Goal: Transaction & Acquisition: Subscribe to service/newsletter

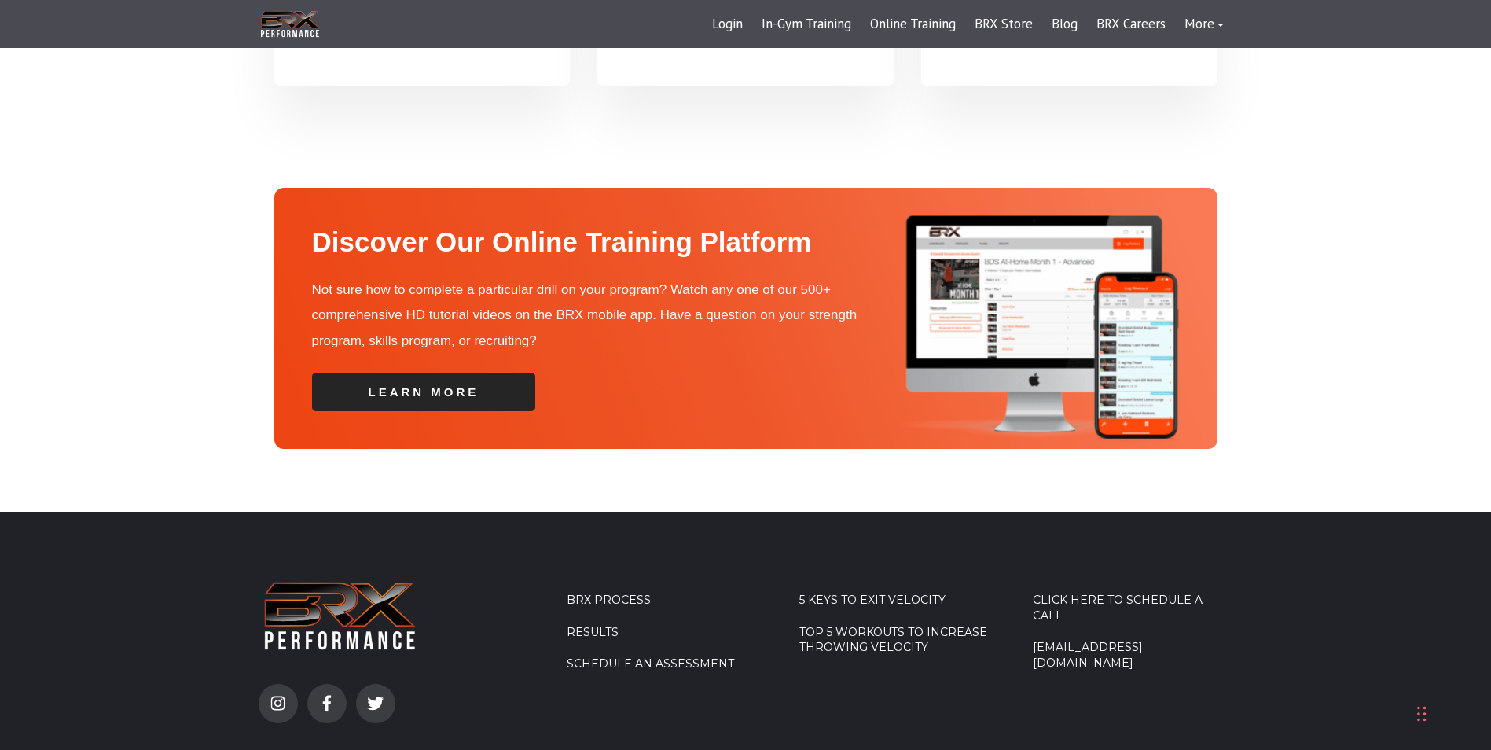
scroll to position [5499, 0]
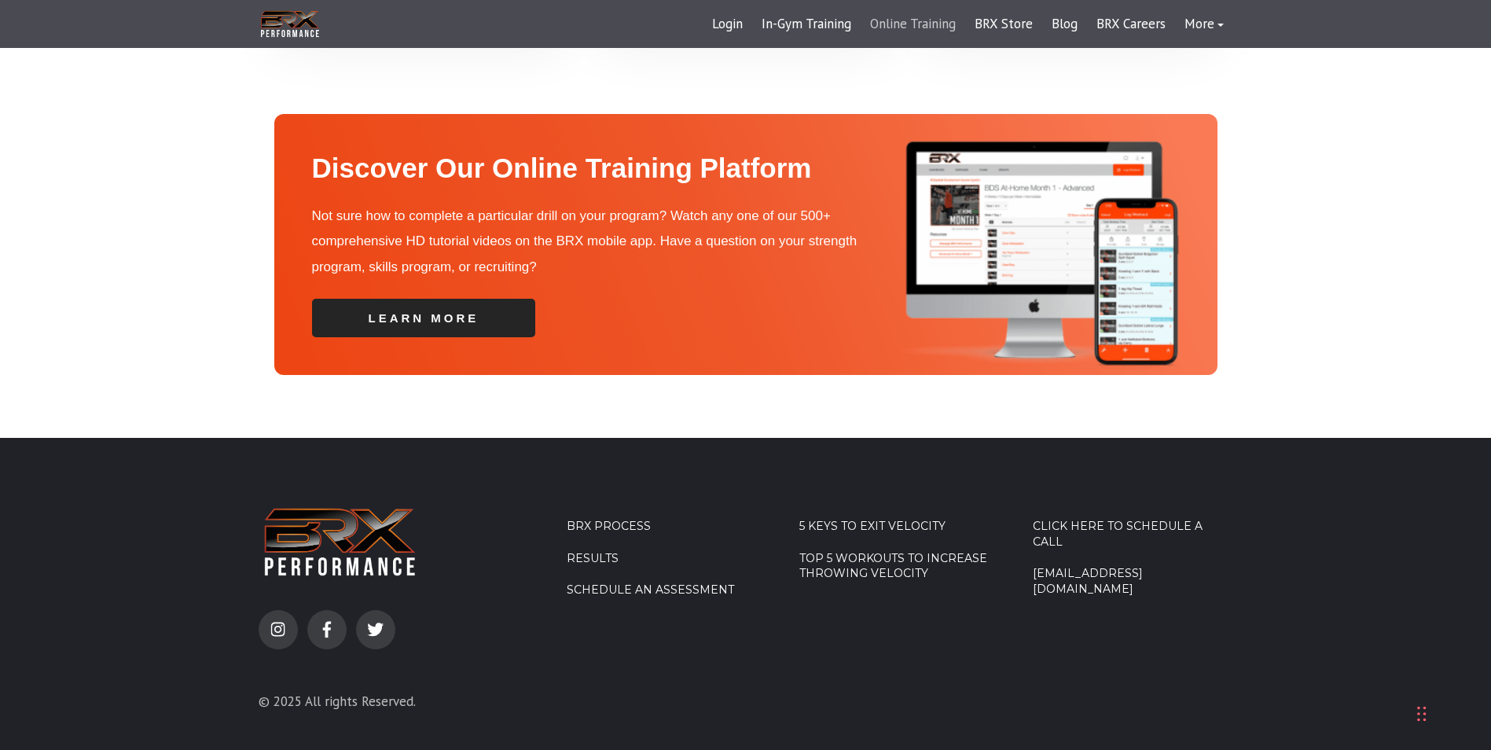
click at [924, 28] on link "Online Training" at bounding box center [913, 25] width 105 height 38
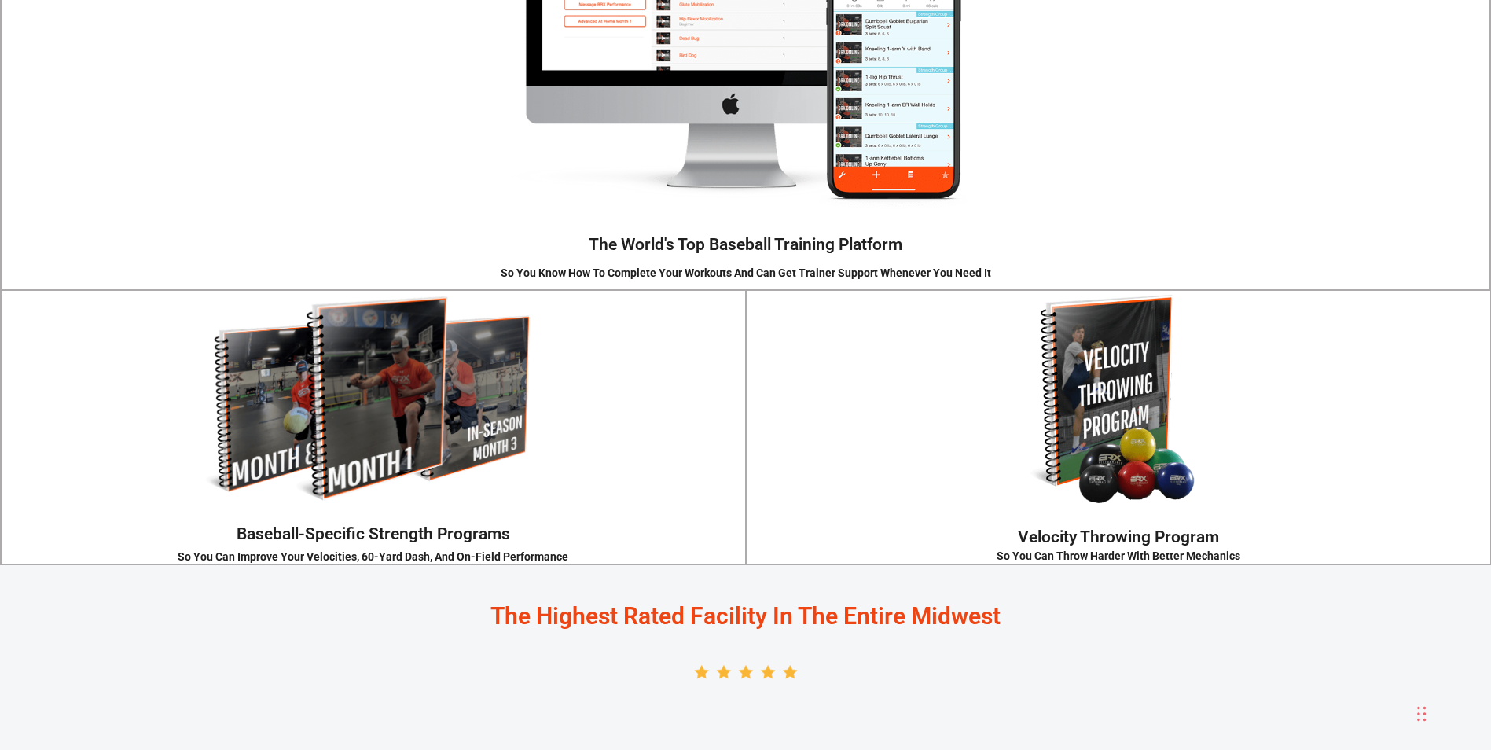
scroll to position [2830, 0]
